Goal: Task Accomplishment & Management: Complete application form

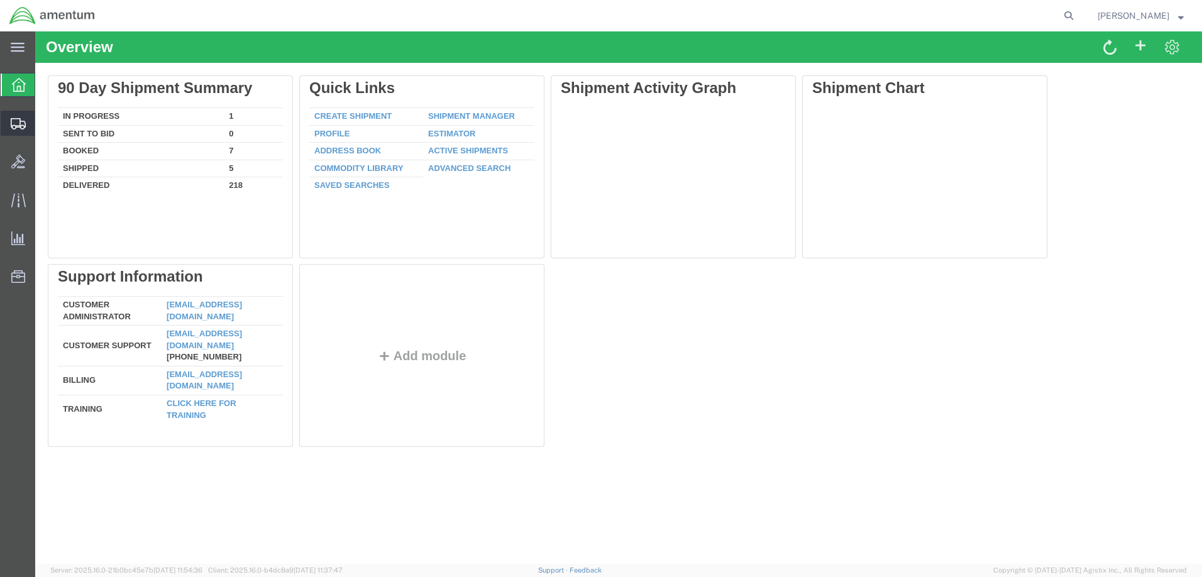
click at [0, 0] on span "Create Shipment" at bounding box center [0, 0] width 0 height 0
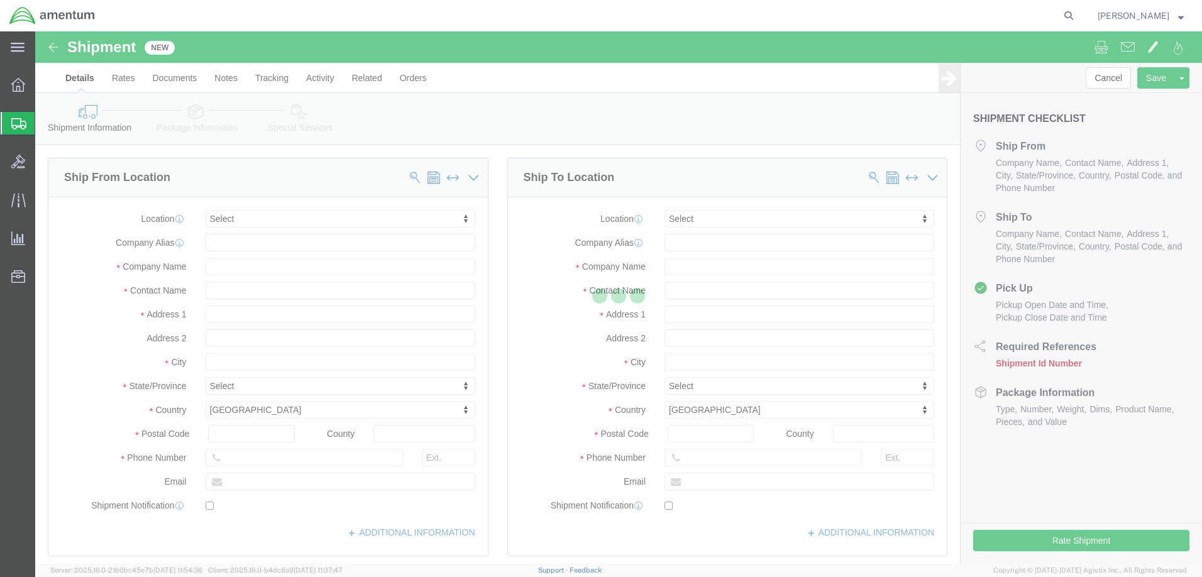
select select
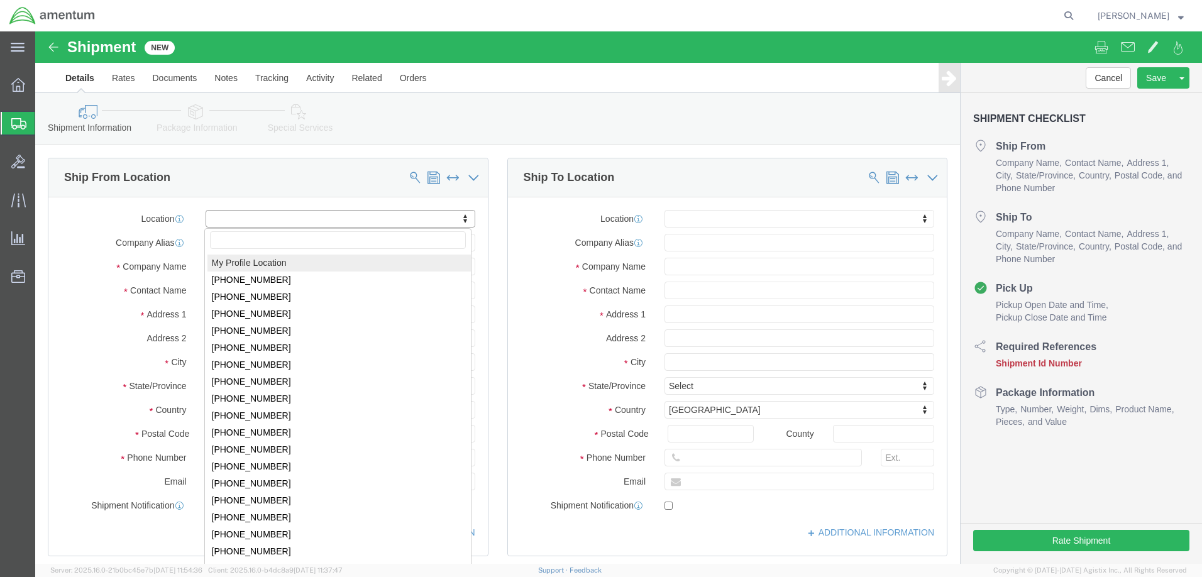
click body "Shipment New Details Rates Documents Notes Tracking Activity Related Orders Can…"
select select "53952"
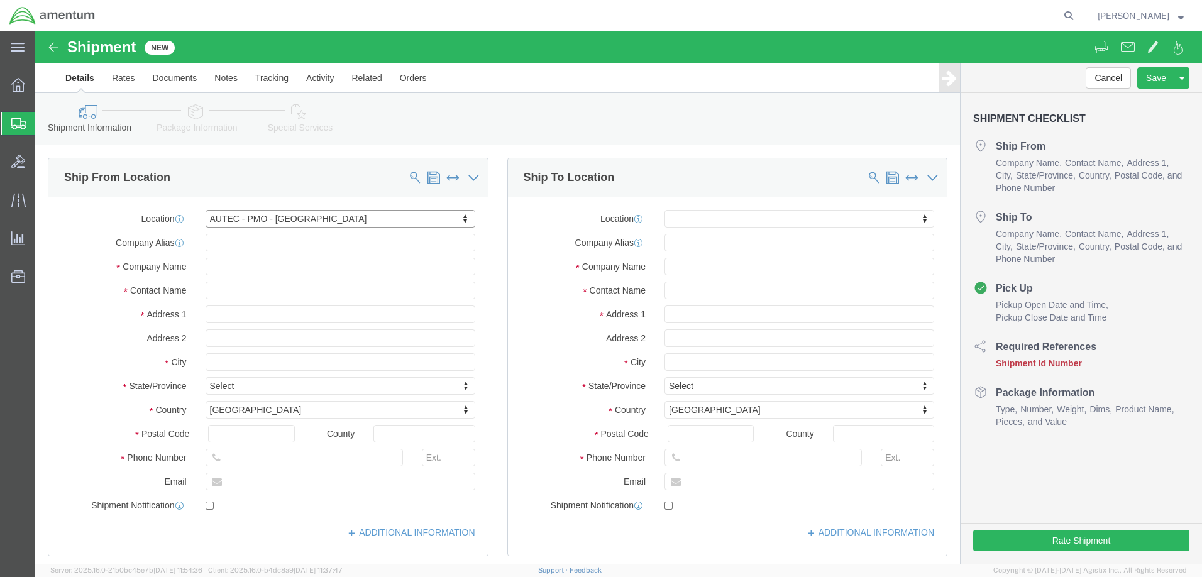
select select "FL"
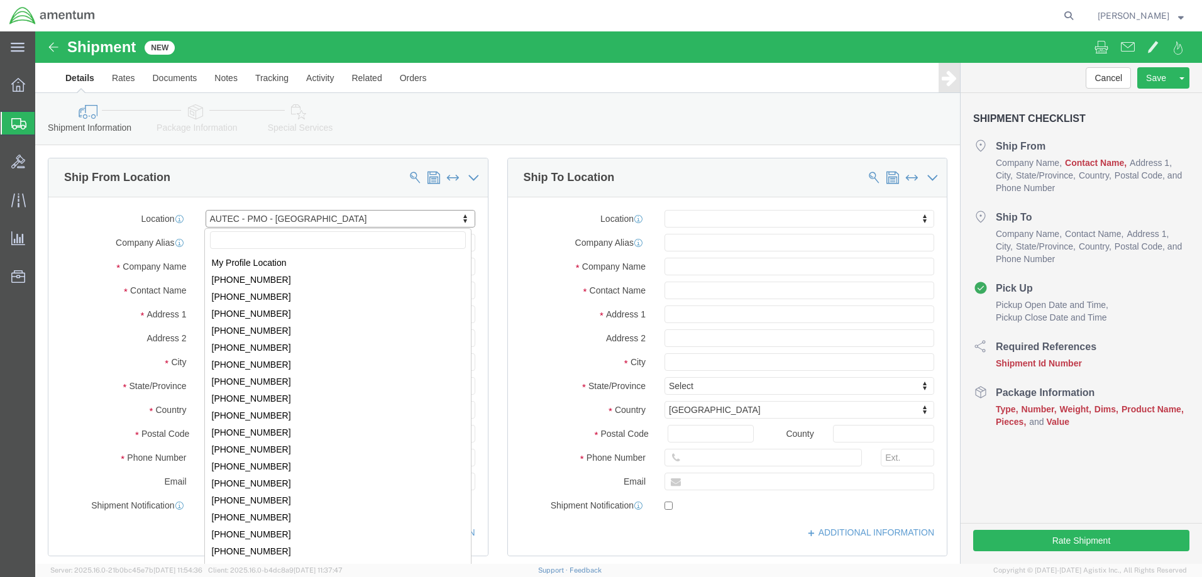
click body "Shipment New Details Rates Documents Notes Tracking Activity Related Orders Can…"
select select "53953"
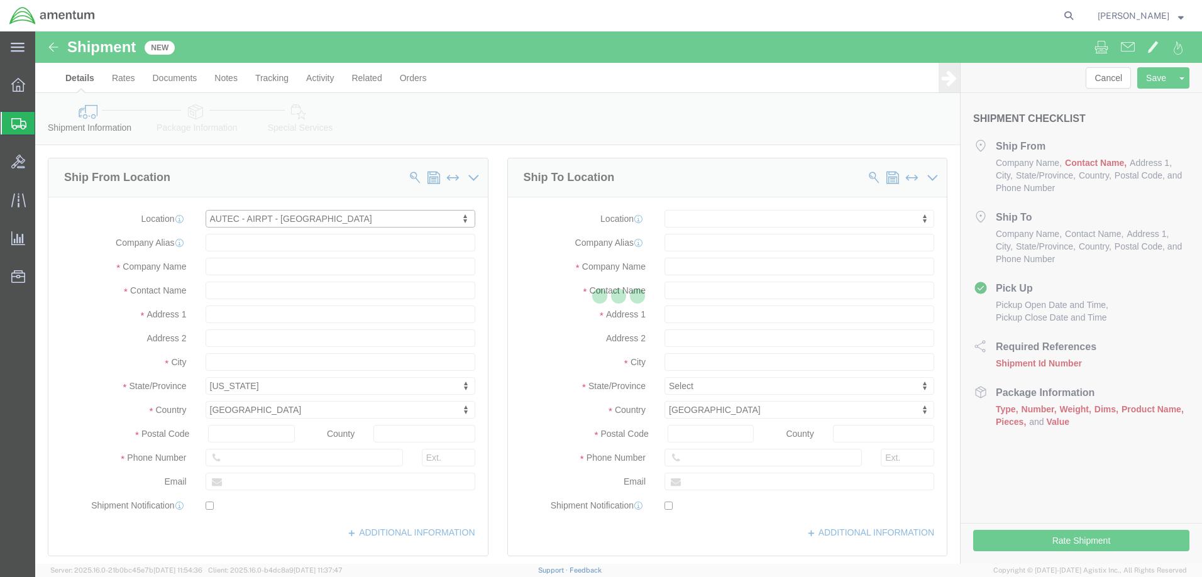
select select "FL"
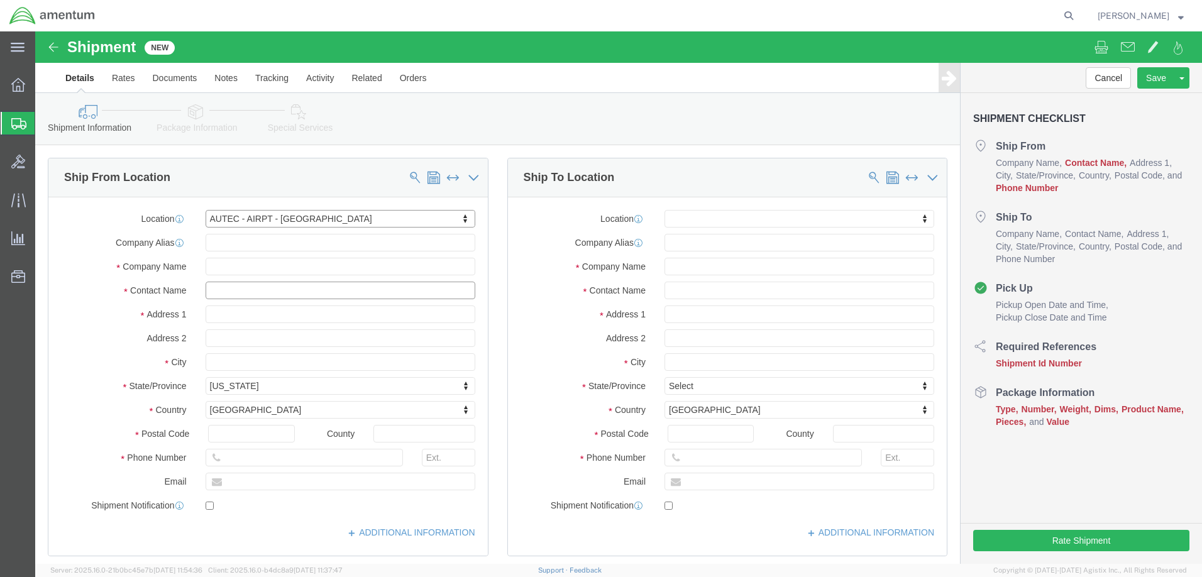
click input "text"
type input "[PERSON_NAME]"
click input "text"
